Goal: Navigation & Orientation: Find specific page/section

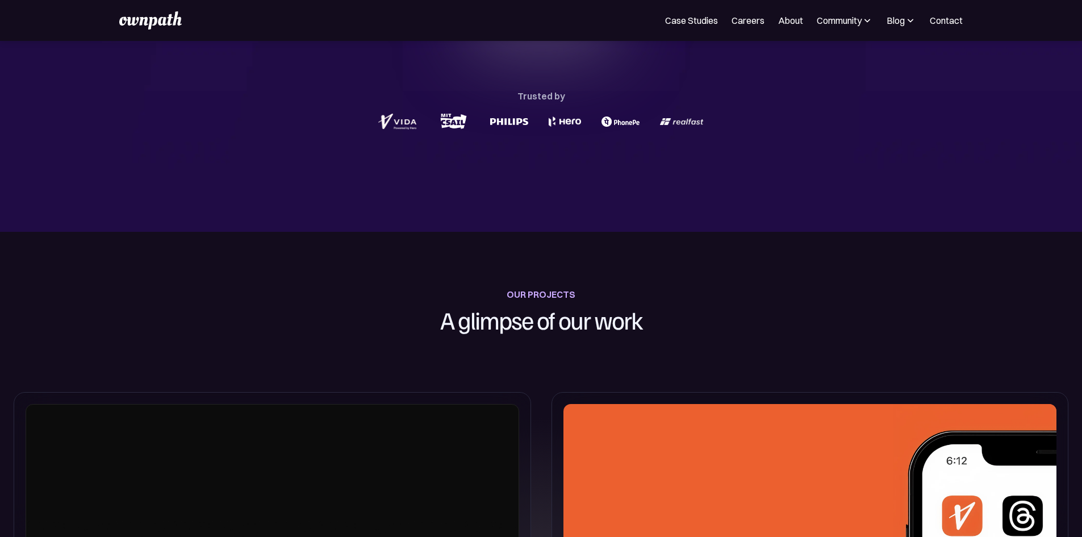
scroll to position [284, 0]
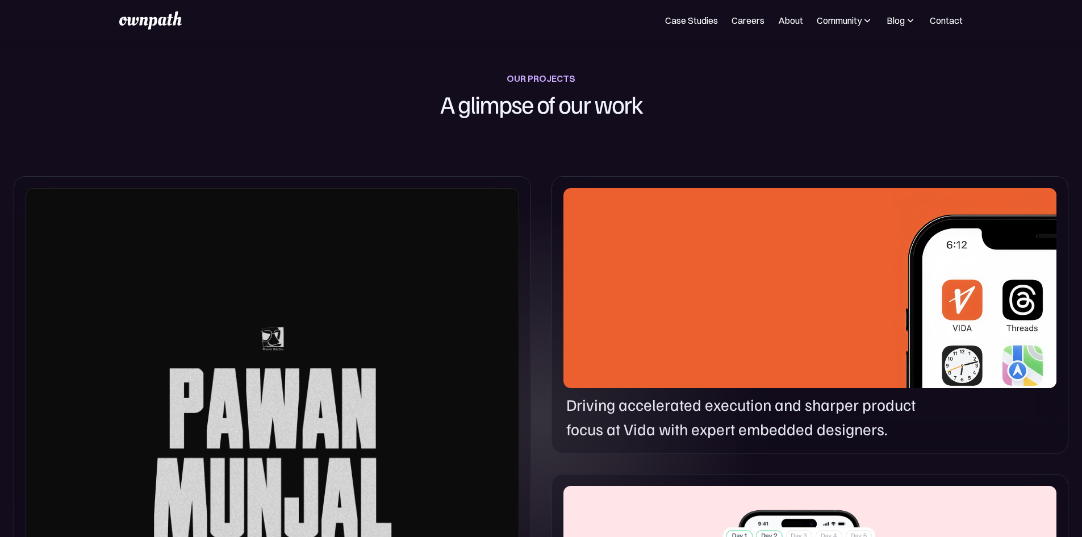
click at [351, 341] on div at bounding box center [273, 437] width 494 height 499
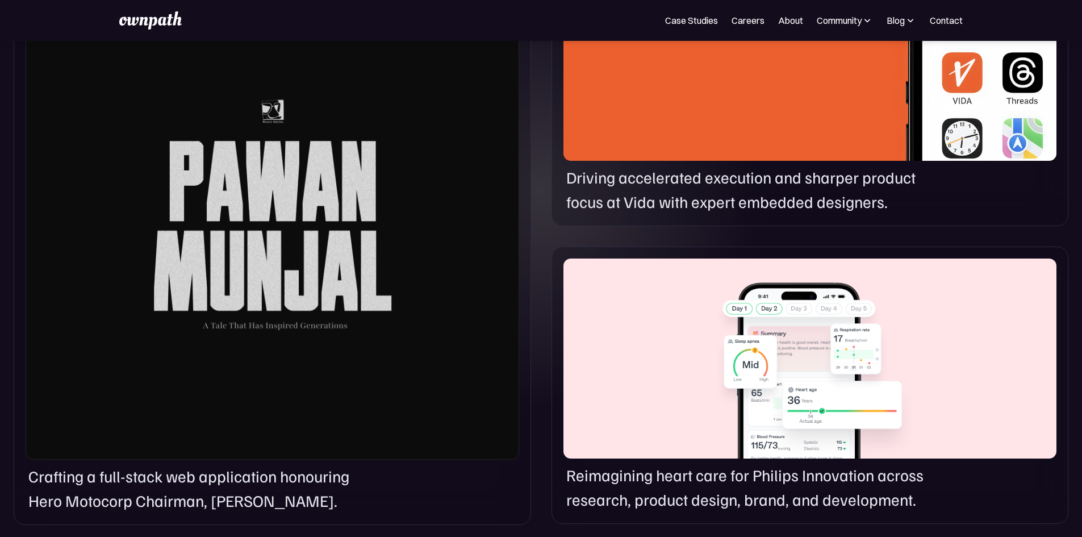
click at [350, 348] on div at bounding box center [273, 210] width 494 height 499
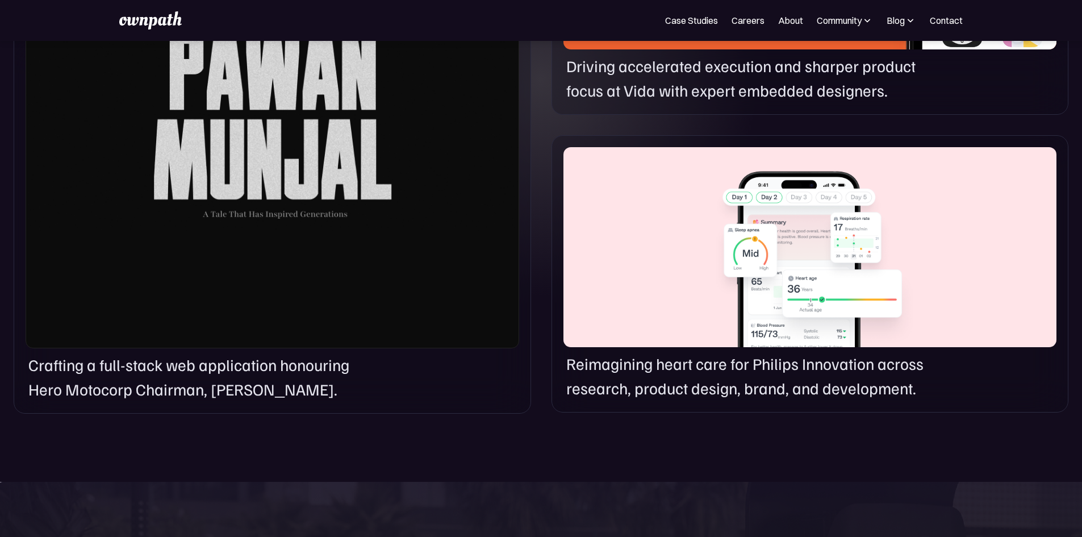
scroll to position [795, 0]
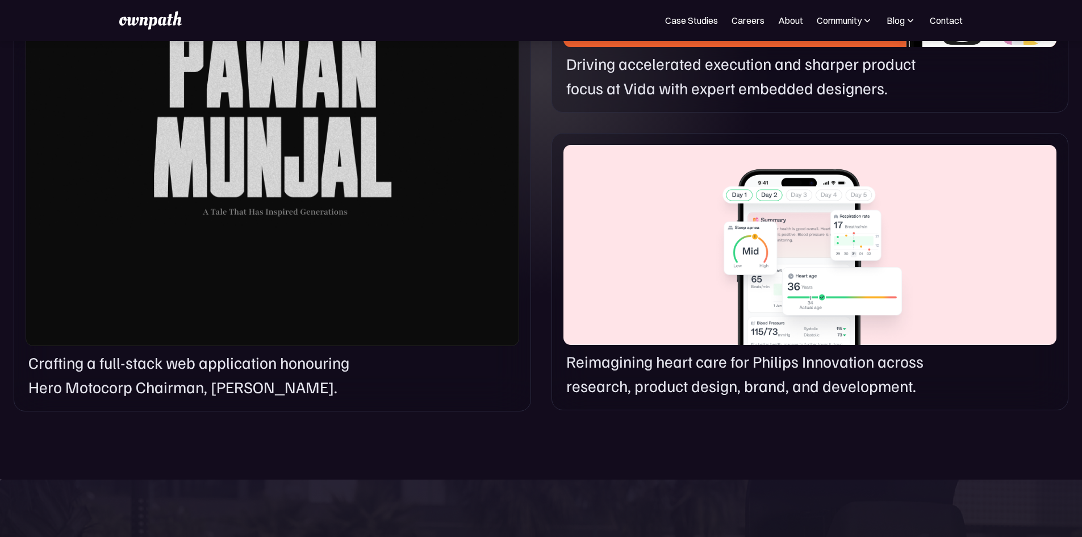
click at [223, 346] on div at bounding box center [273, 96] width 494 height 499
click at [107, 399] on p "Crafting a full-stack web application honouring Hero Motocorp Chairman, Pawan M…" at bounding box center [204, 375] width 353 height 49
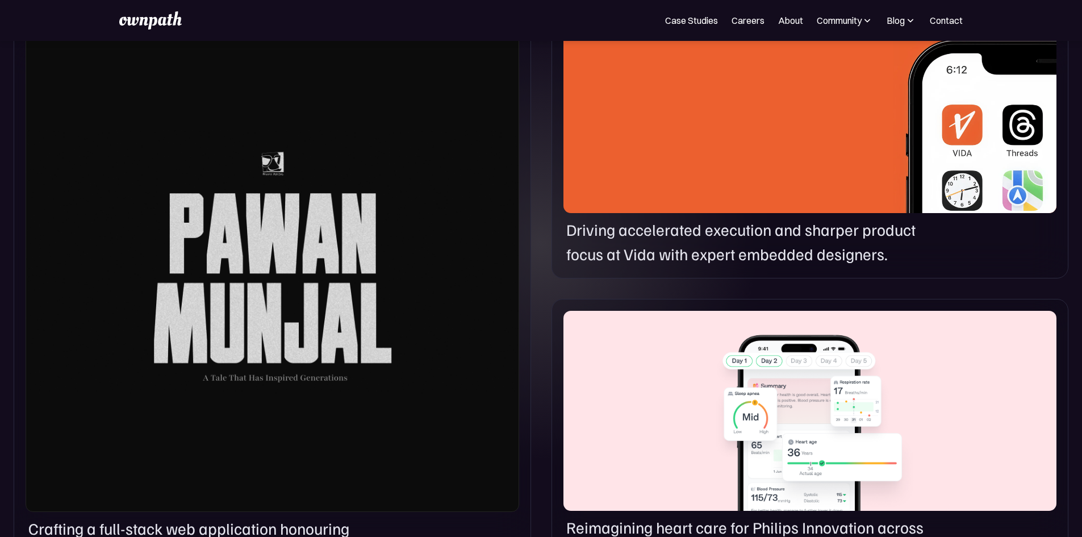
scroll to position [625, 0]
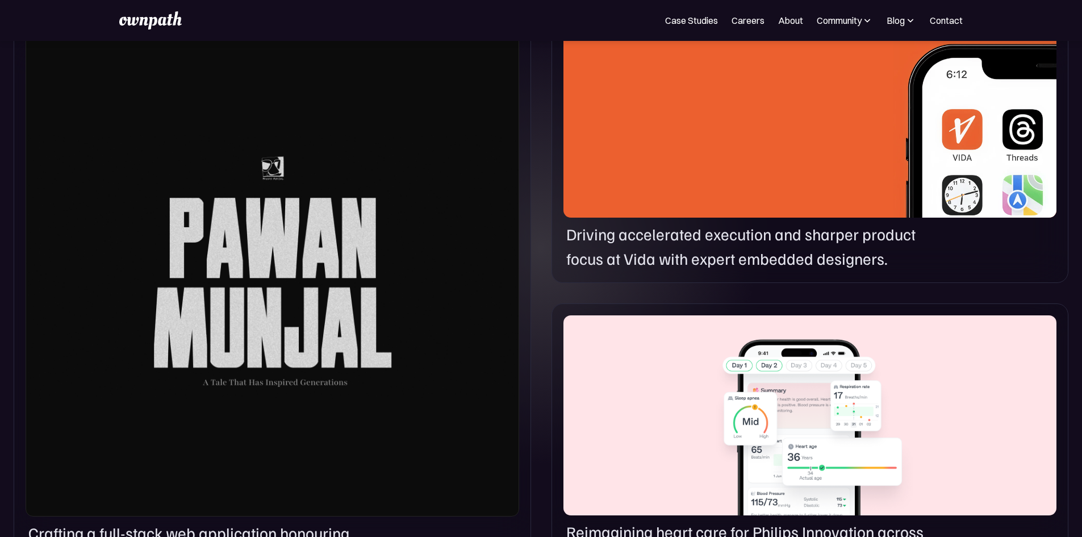
drag, startPoint x: 652, startPoint y: 231, endPoint x: 740, endPoint y: 274, distance: 98.3
click at [653, 218] on div at bounding box center [810, 118] width 493 height 200
click at [1058, 116] on div "Driving accelerated execution and sharper product focus at Vida with expert emb…" at bounding box center [810, 144] width 517 height 277
click at [982, 218] on div at bounding box center [810, 118] width 493 height 200
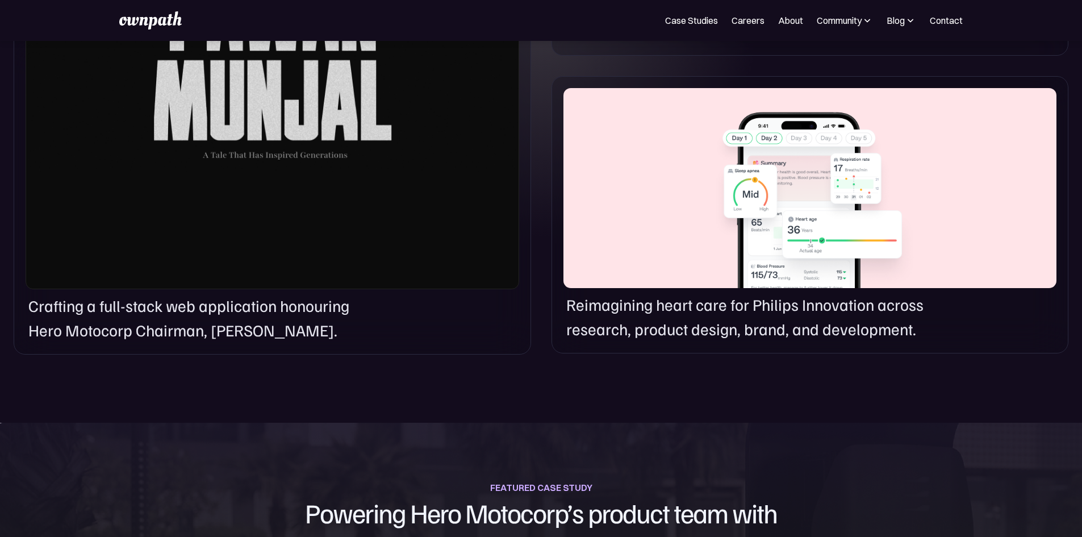
click at [688, 288] on div at bounding box center [810, 188] width 493 height 200
click at [732, 288] on div at bounding box center [810, 188] width 493 height 200
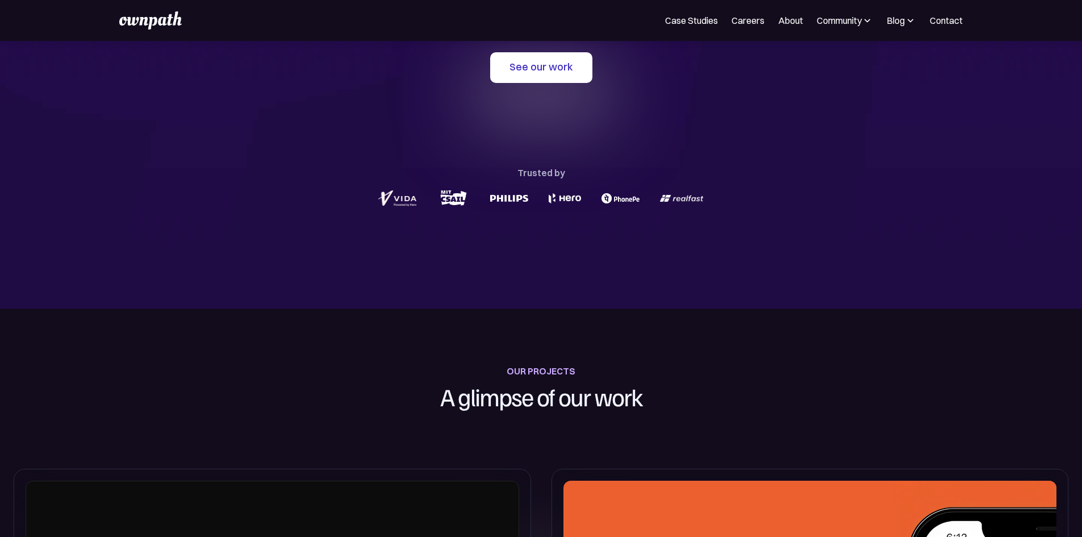
scroll to position [0, 0]
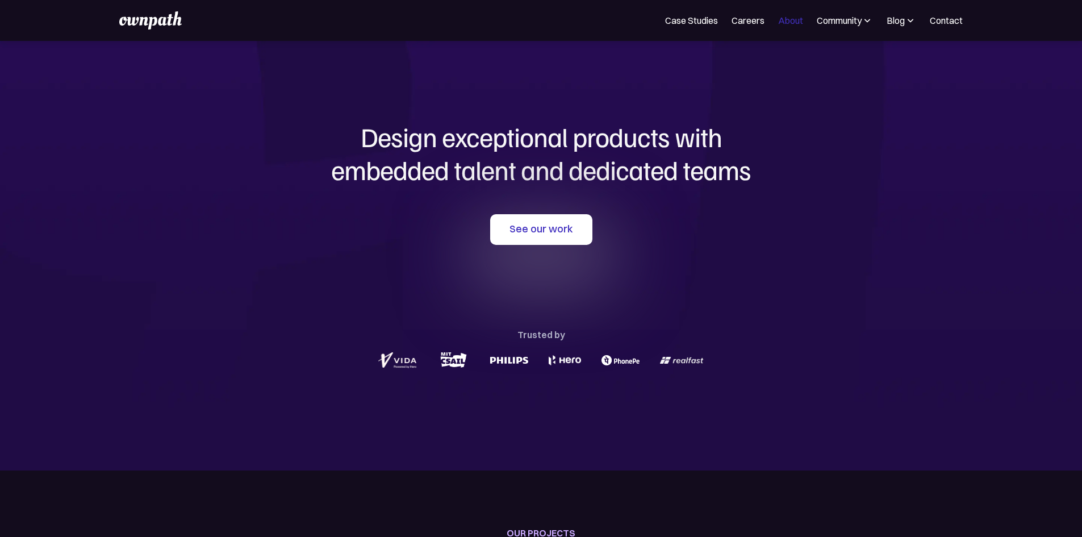
click at [778, 27] on link "About" at bounding box center [790, 21] width 25 height 14
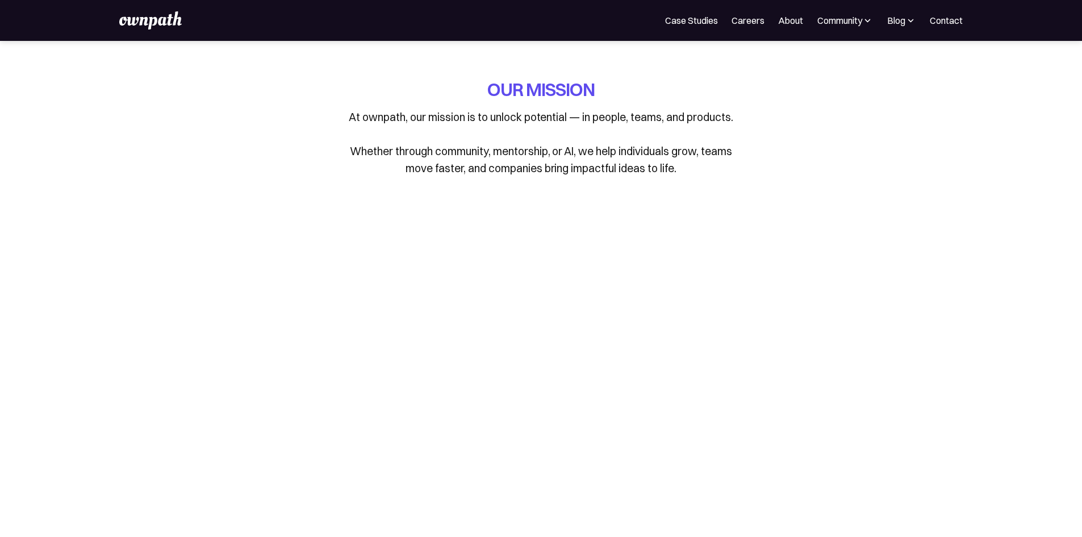
click at [778, 27] on link "About" at bounding box center [790, 21] width 25 height 14
